Goal: Information Seeking & Learning: Learn about a topic

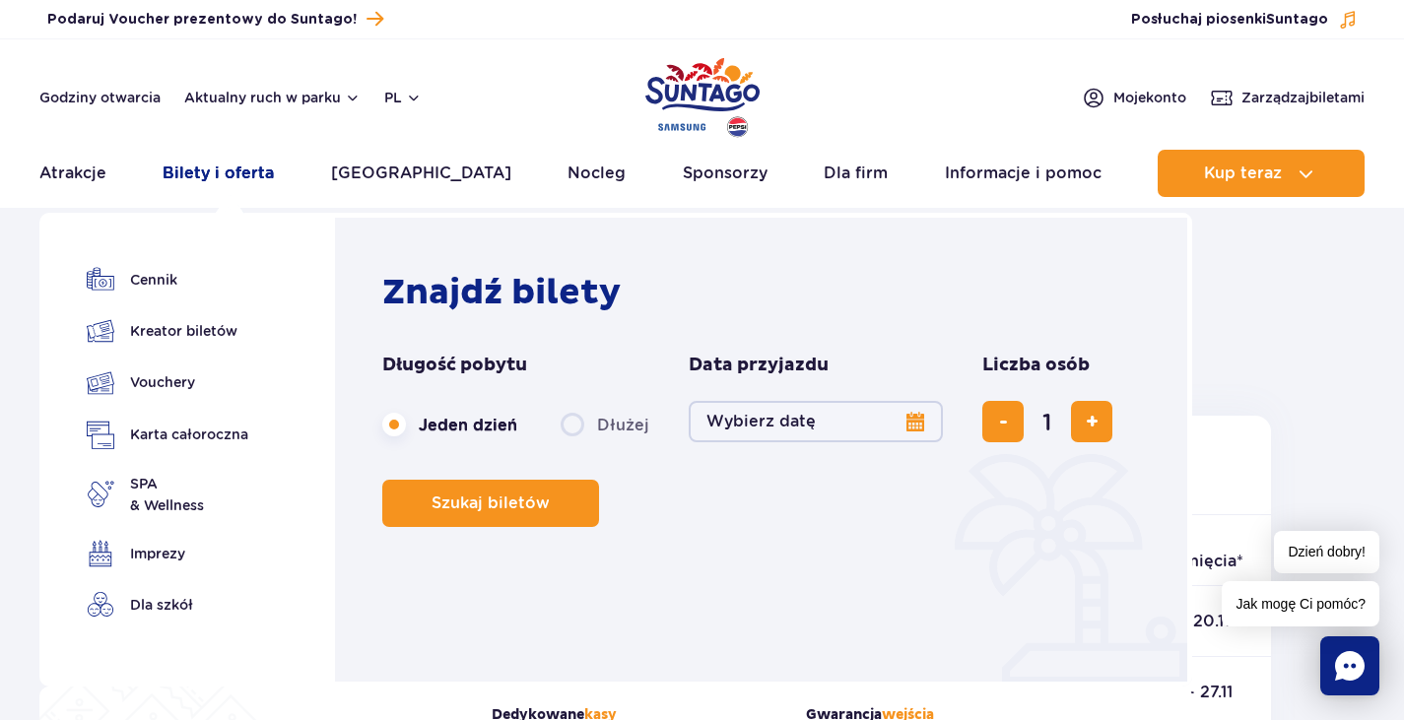
click at [244, 171] on link "Bilety i oferta" at bounding box center [218, 173] width 111 height 47
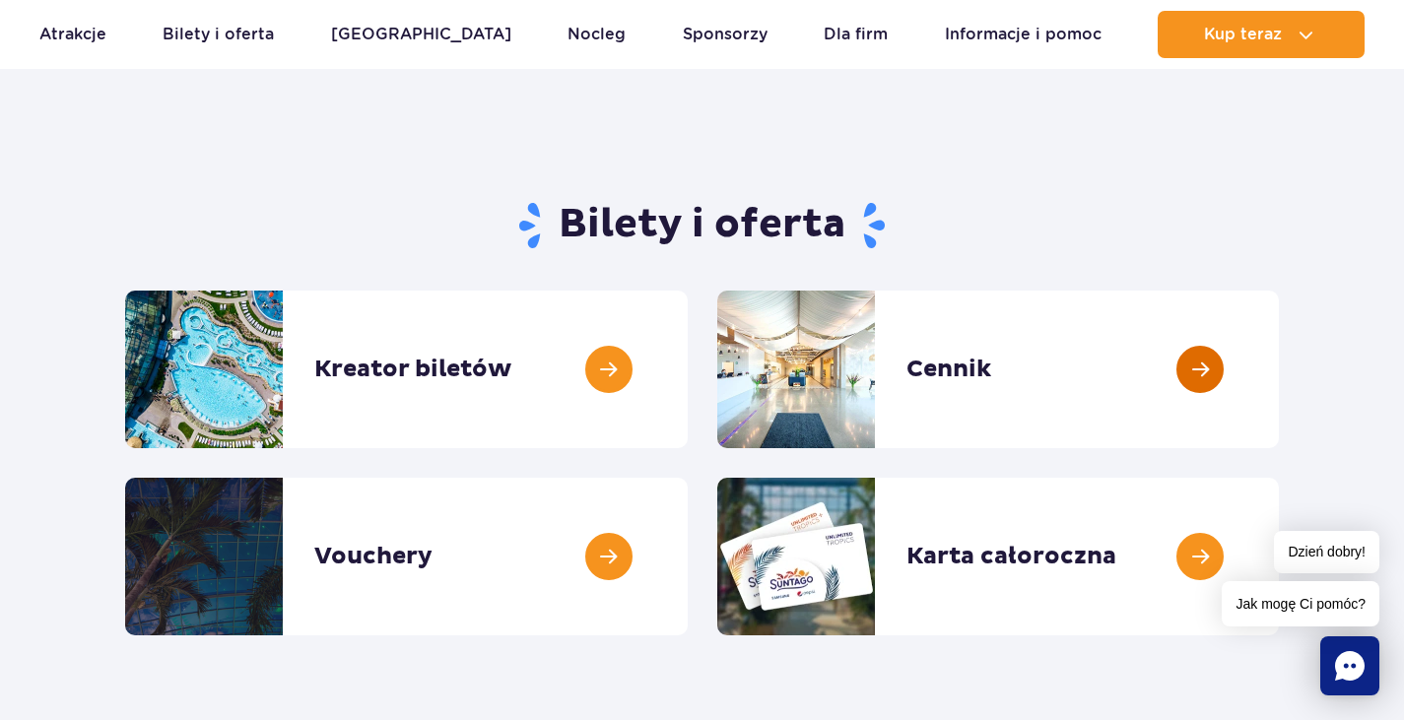
click at [1278, 369] on link at bounding box center [1278, 370] width 0 height 158
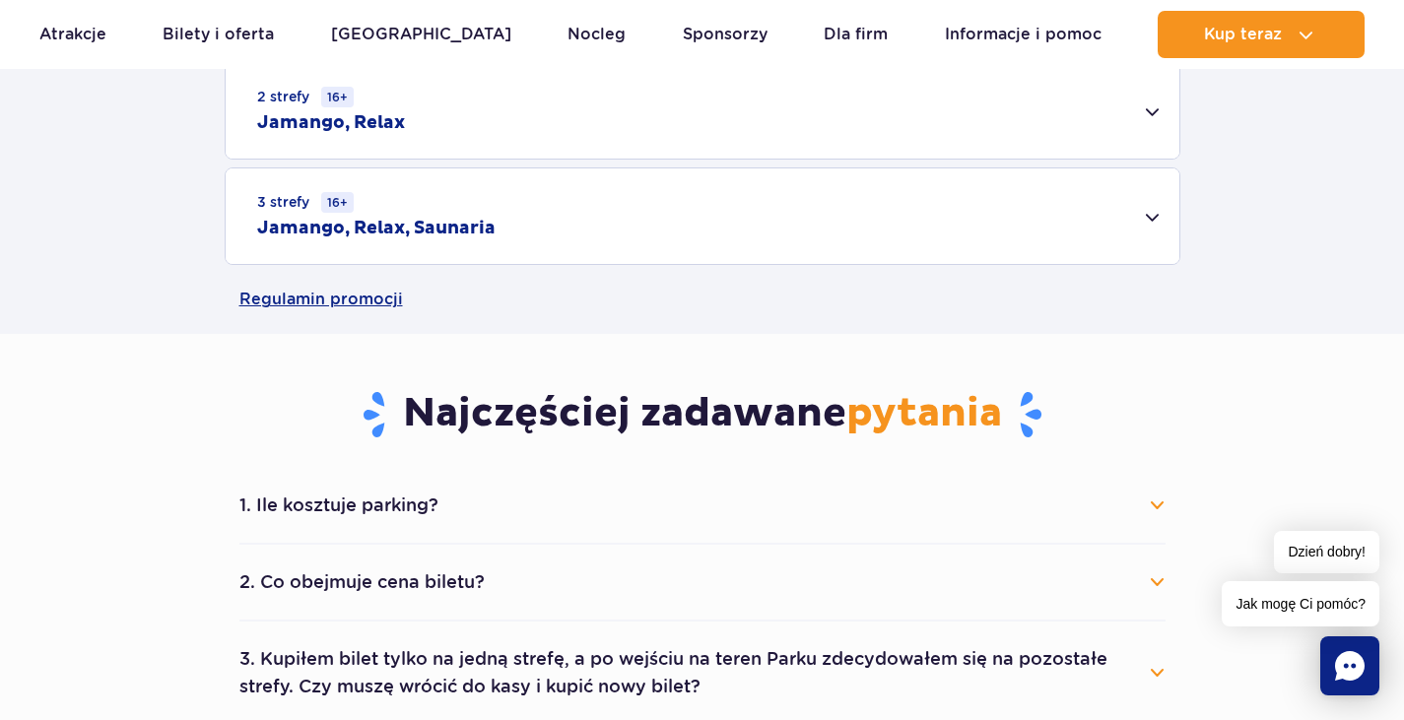
scroll to position [754, 0]
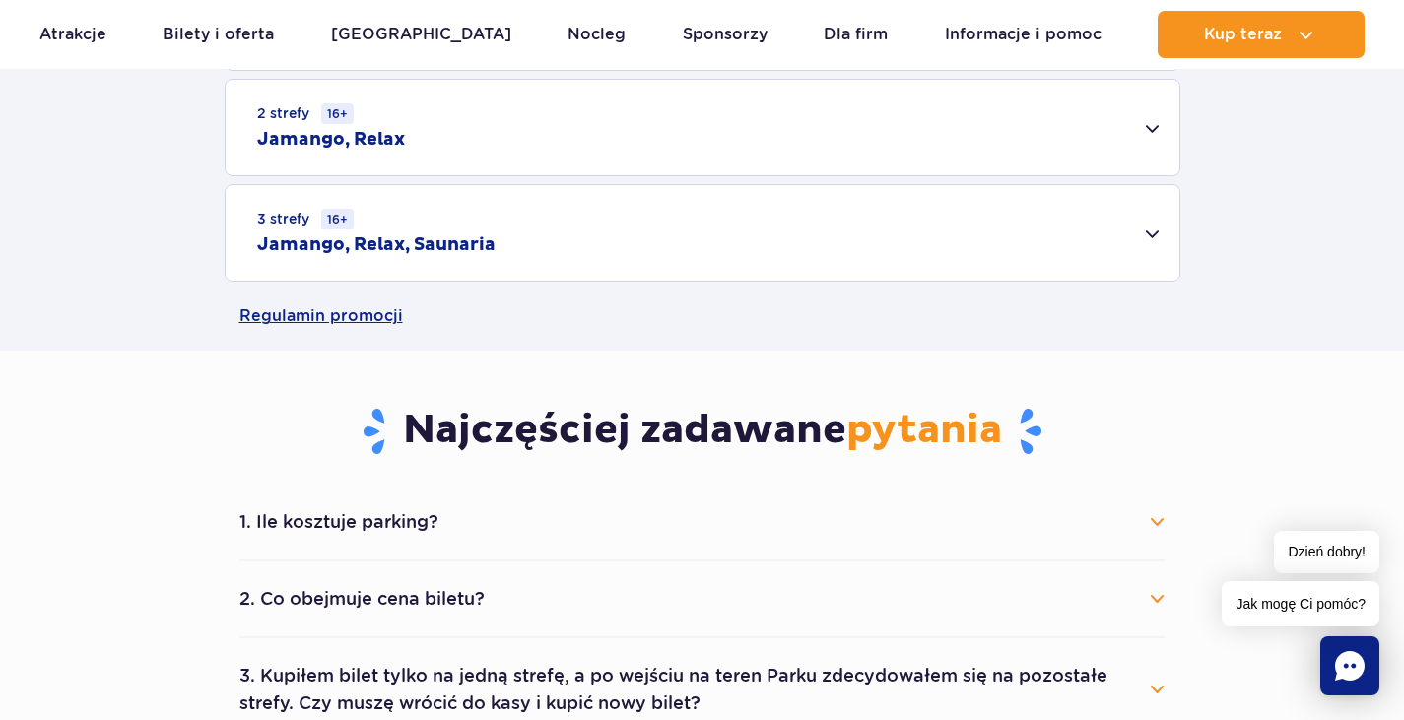
click at [1147, 250] on div "3 strefy 16+ Jamango, Relax, Saunaria" at bounding box center [702, 233] width 953 height 96
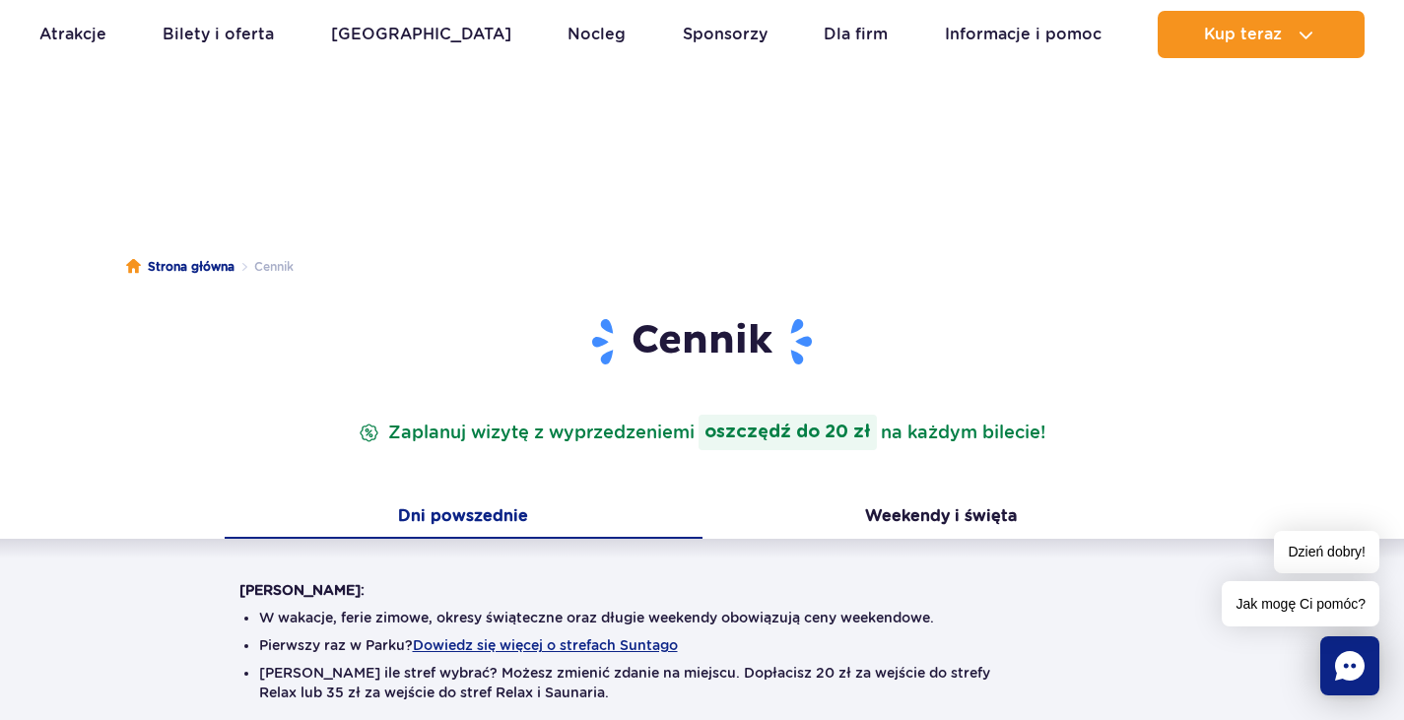
scroll to position [0, 0]
